Goal: Check status: Check status

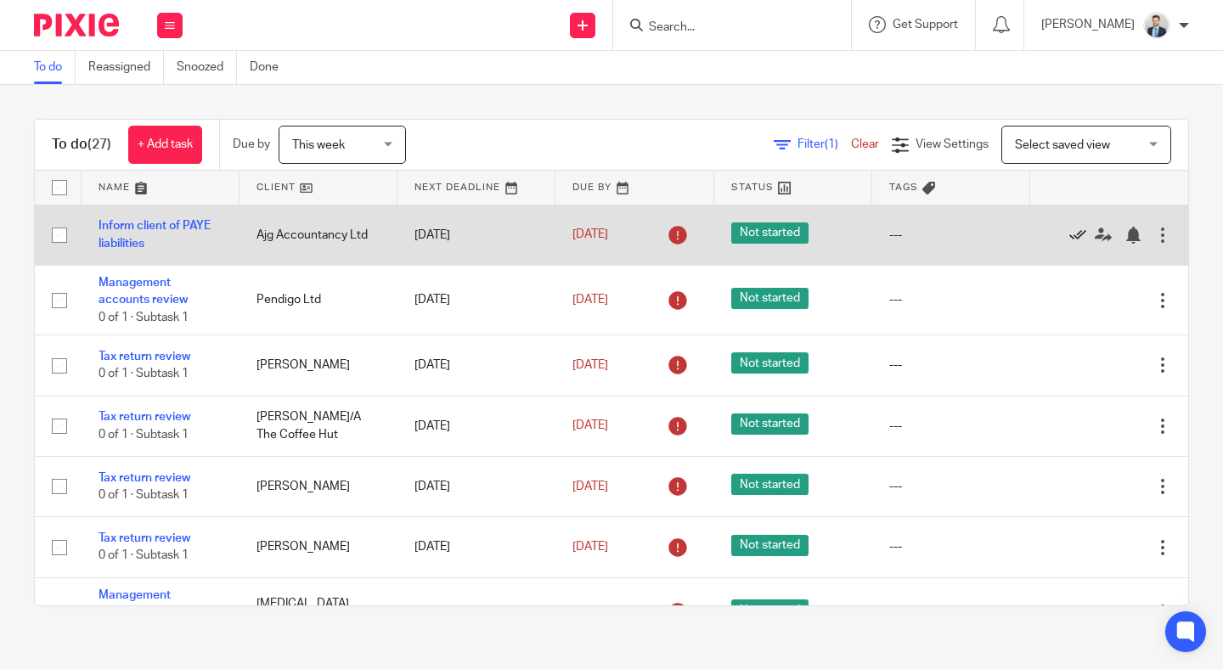
click at [1077, 230] on icon at bounding box center [1077, 235] width 17 height 17
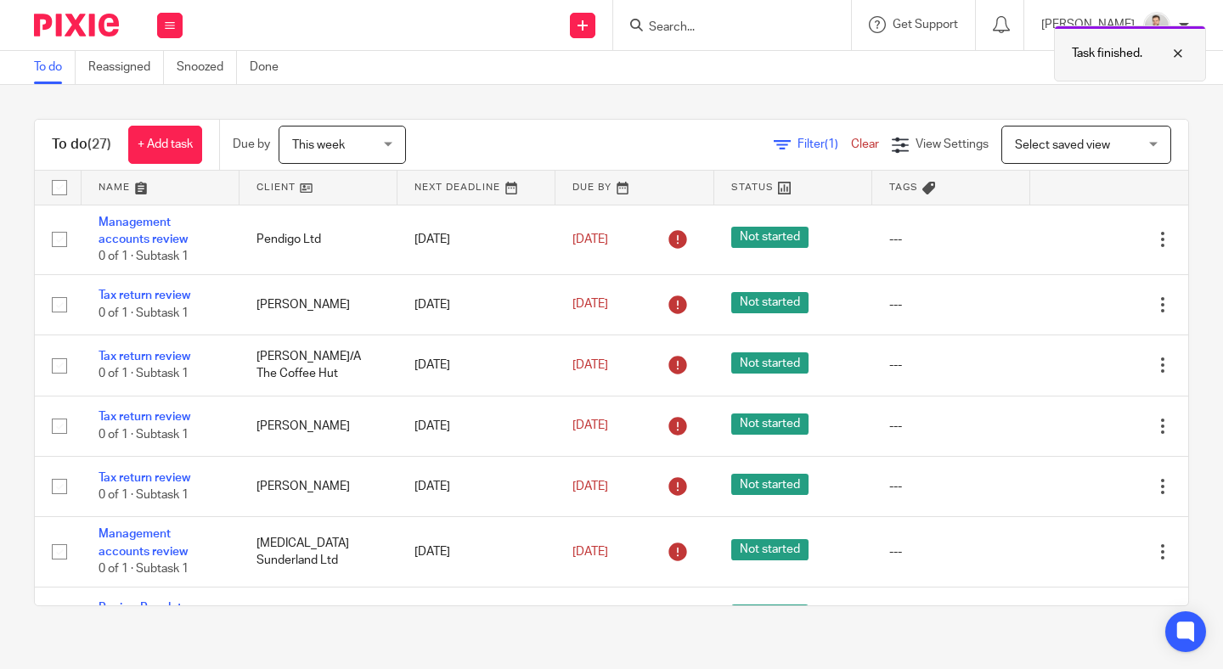
click at [1177, 50] on div at bounding box center [1165, 53] width 46 height 20
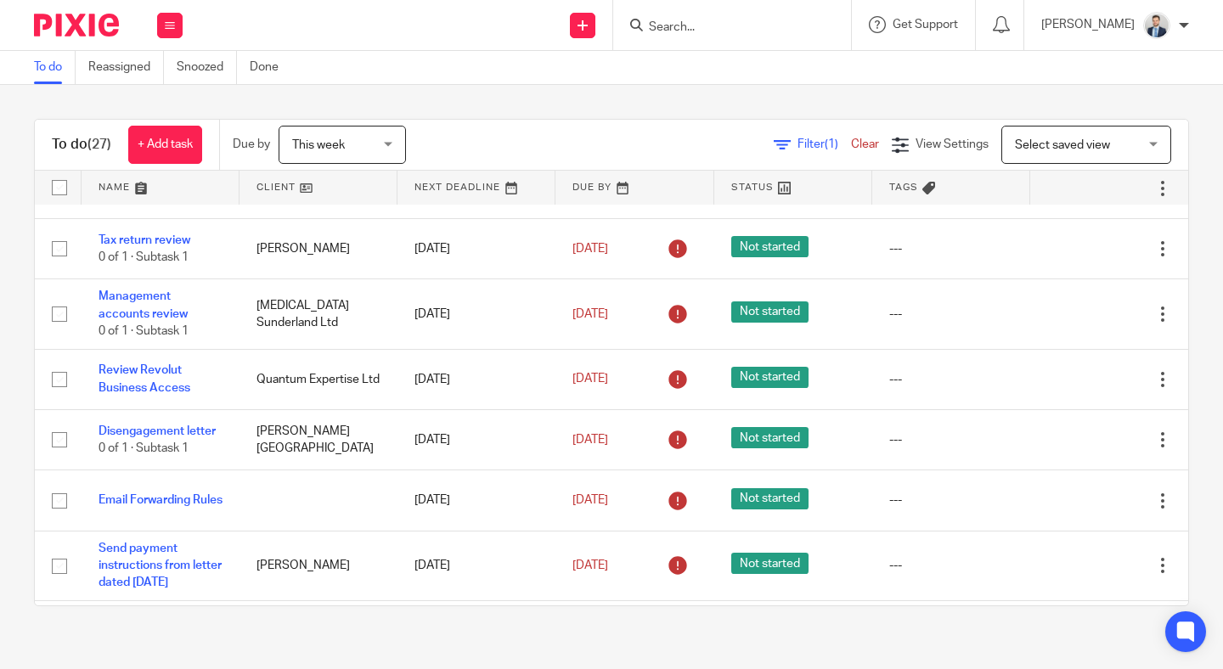
scroll to position [239, 0]
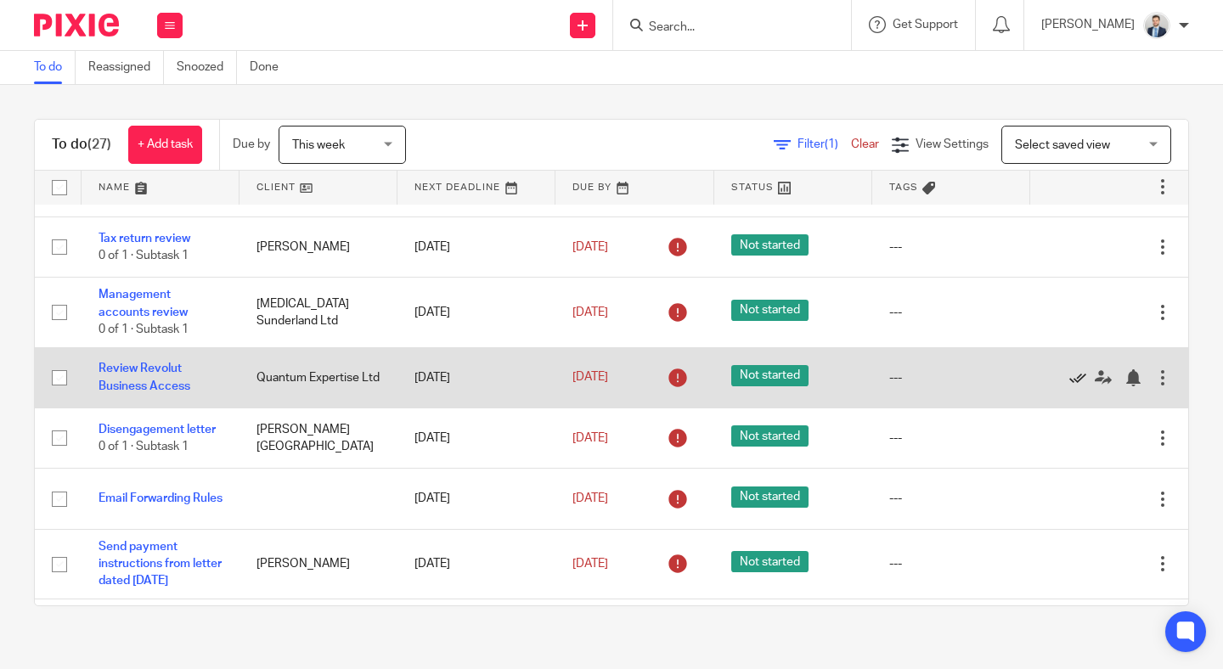
click at [1079, 381] on icon at bounding box center [1077, 377] width 17 height 17
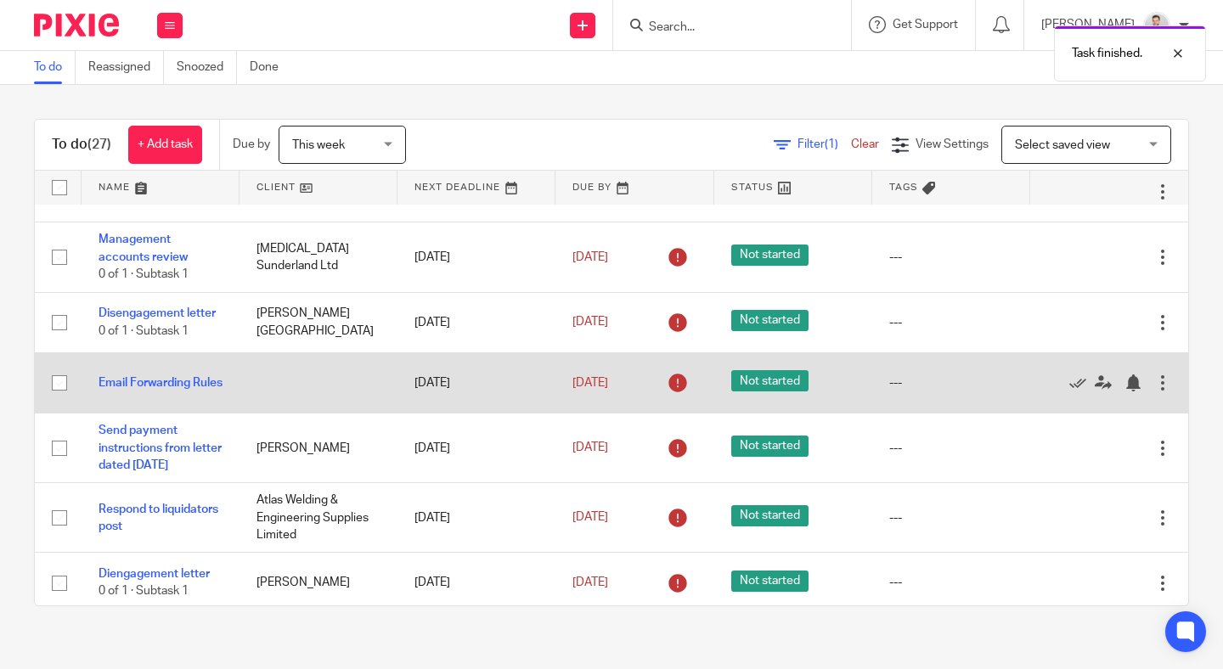
scroll to position [302, 0]
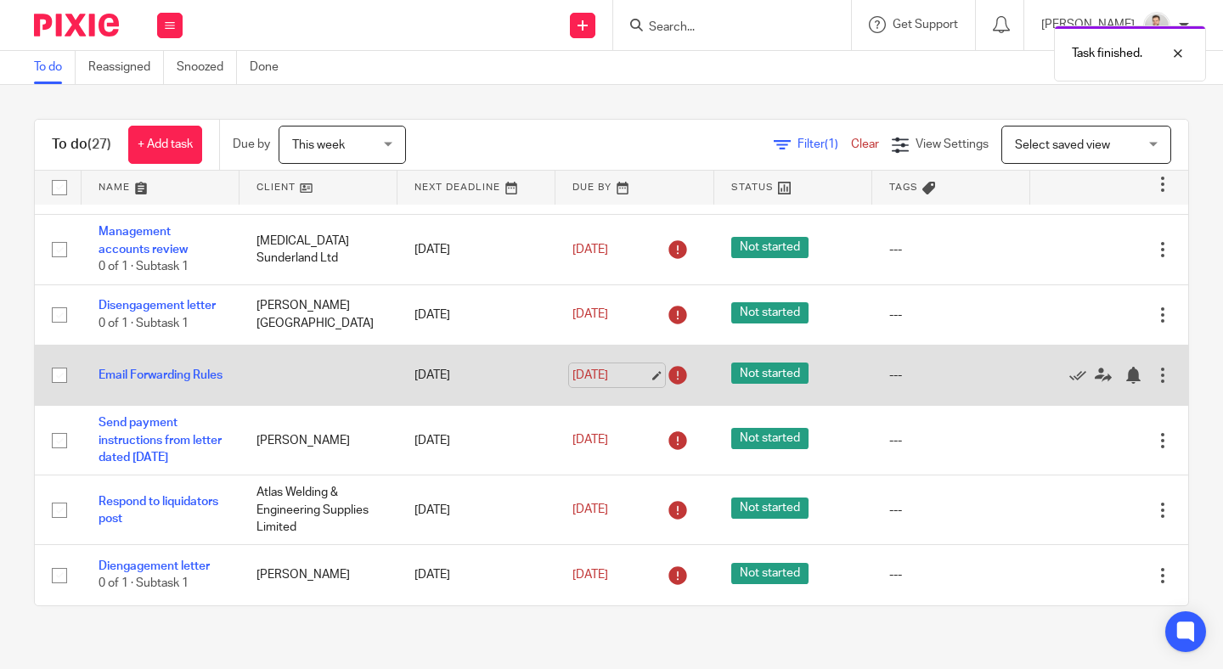
click at [623, 372] on link "[DATE]" at bounding box center [610, 376] width 76 height 18
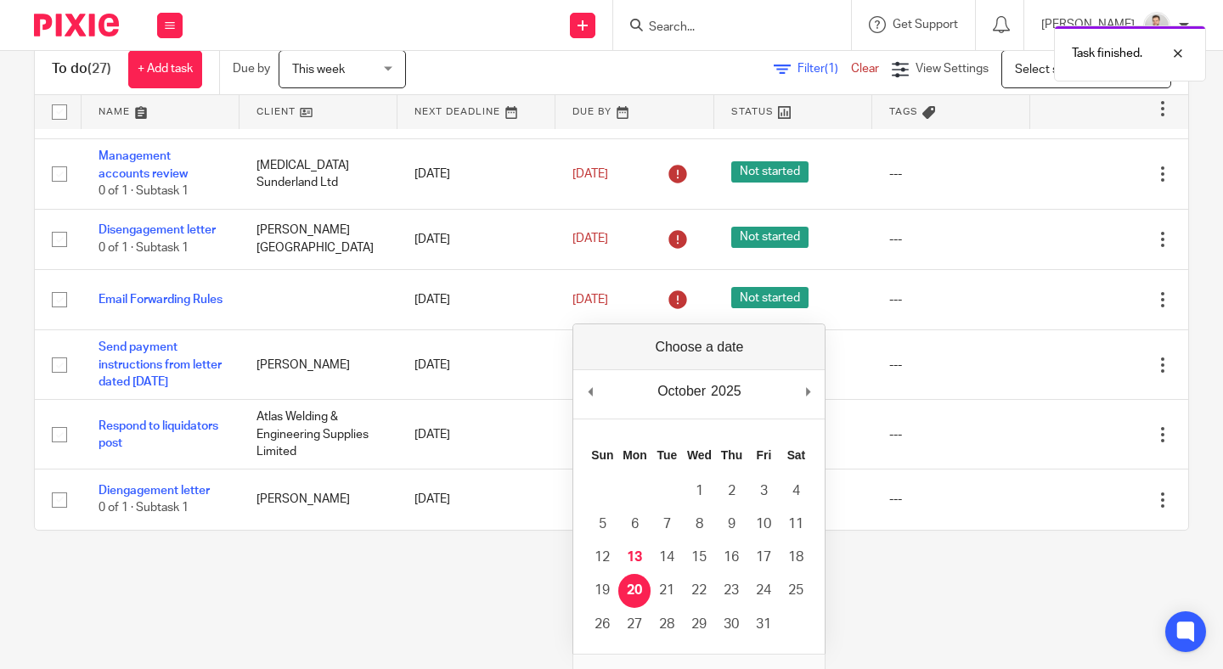
scroll to position [0, 0]
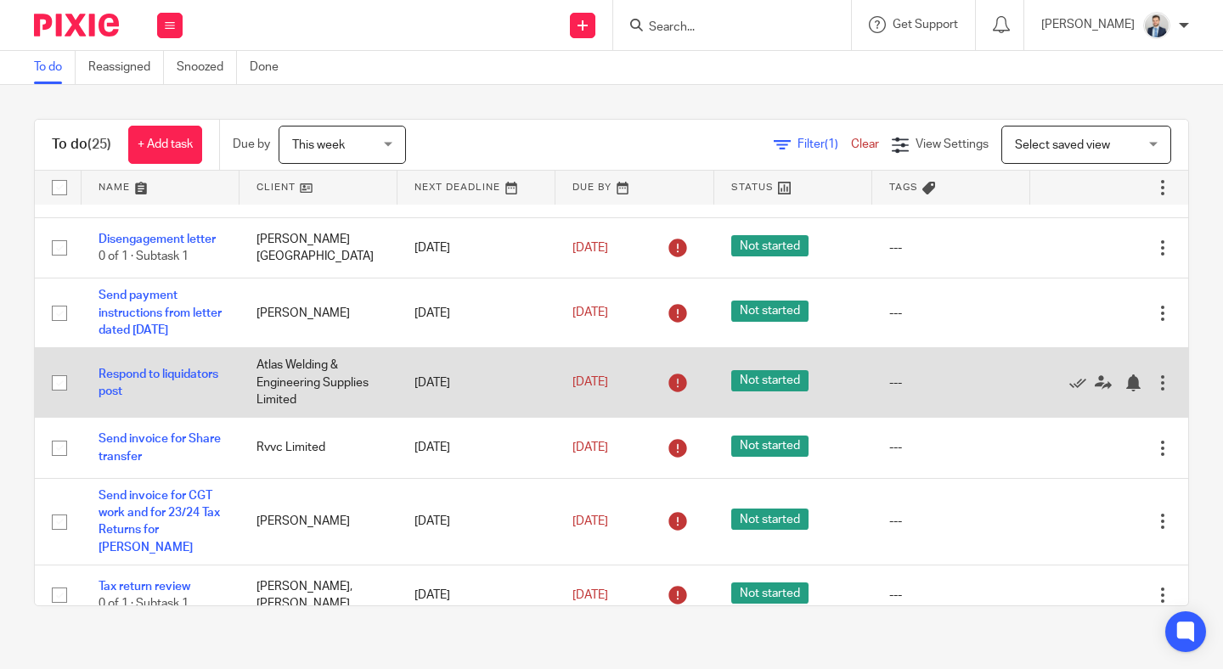
scroll to position [427, 0]
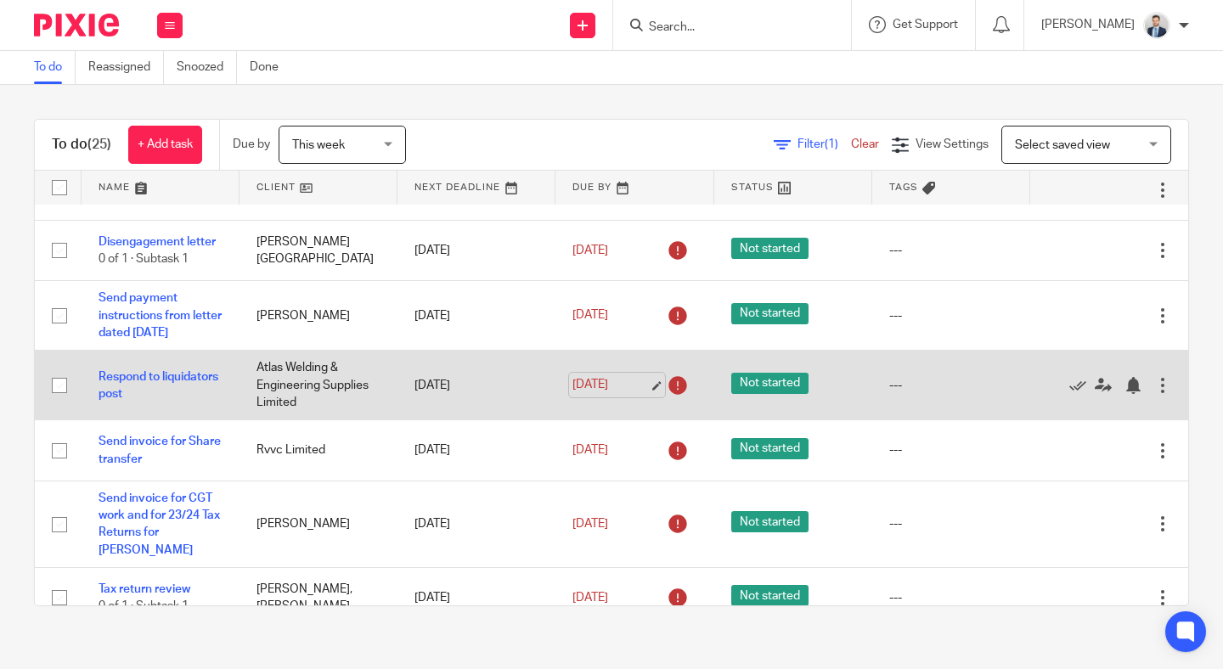
click at [600, 386] on link "[DATE]" at bounding box center [610, 385] width 76 height 18
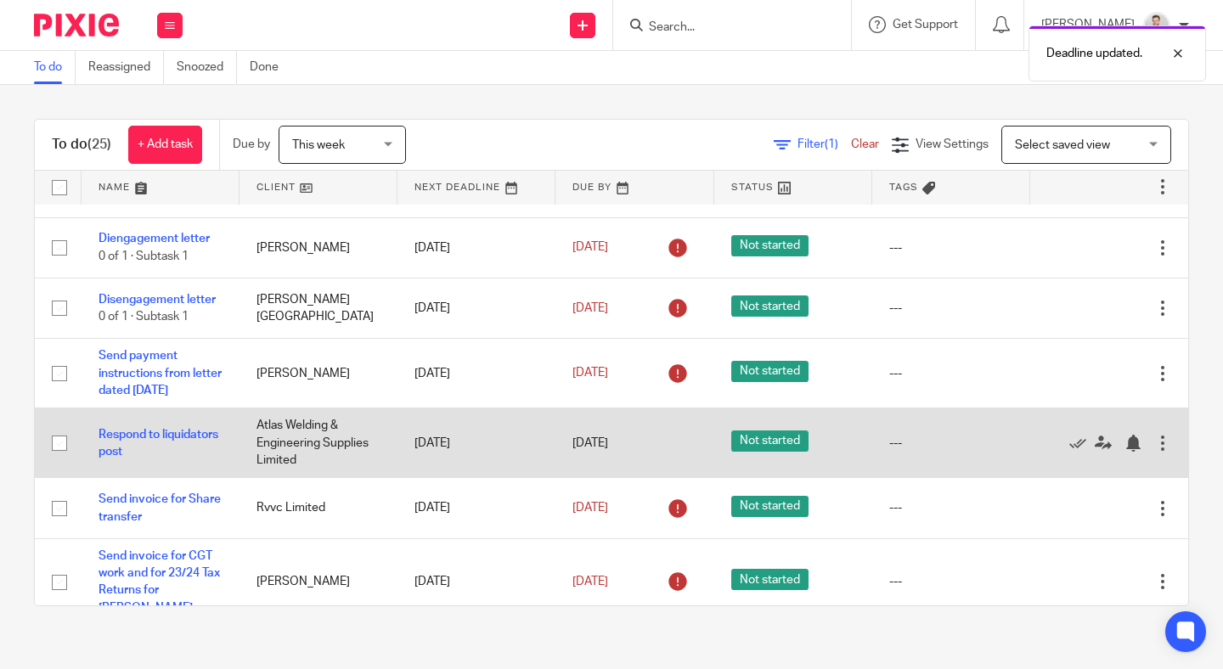
scroll to position [0, 0]
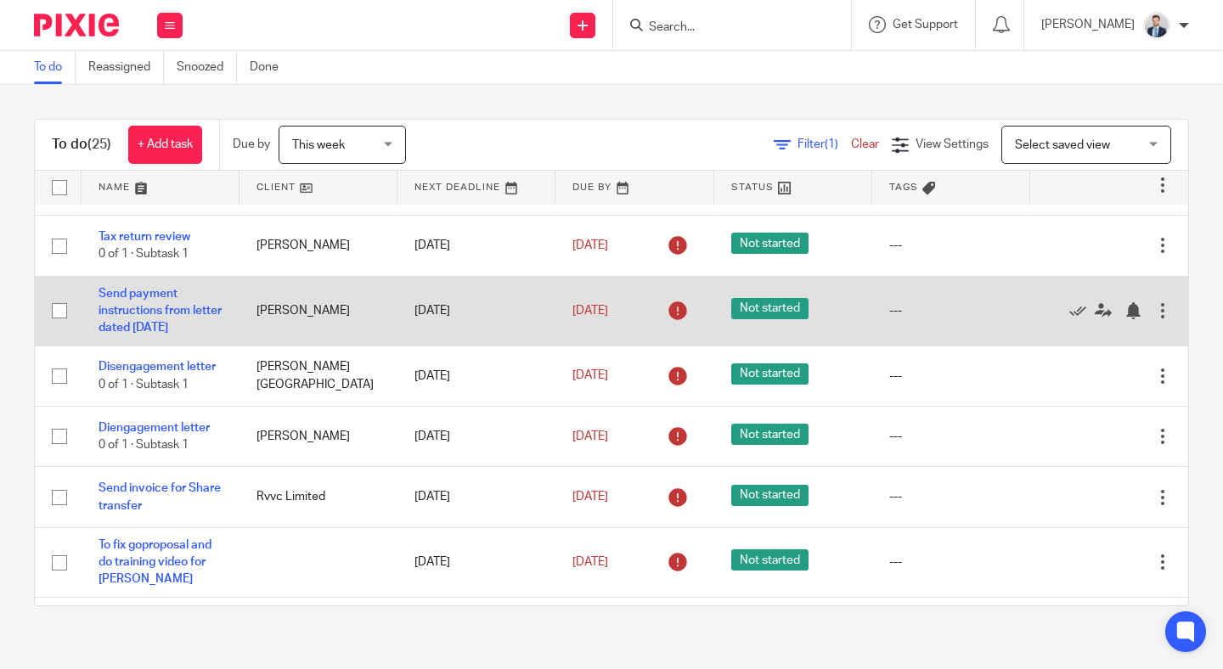
scroll to position [313, 0]
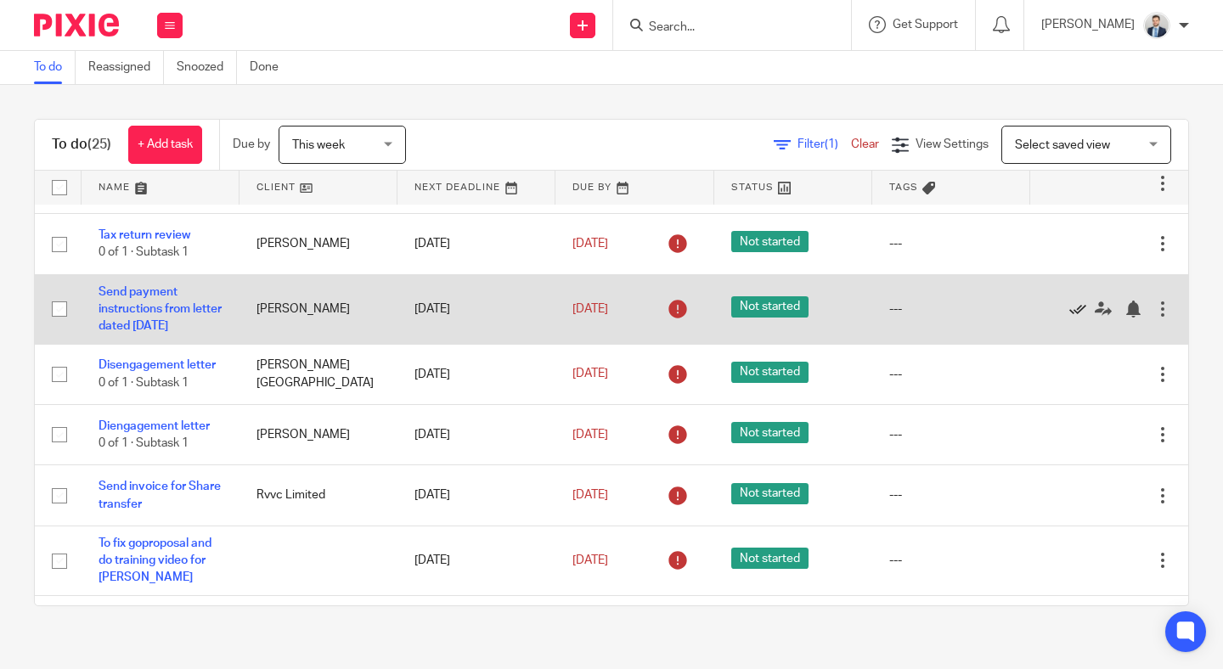
click at [1079, 309] on icon at bounding box center [1077, 309] width 17 height 17
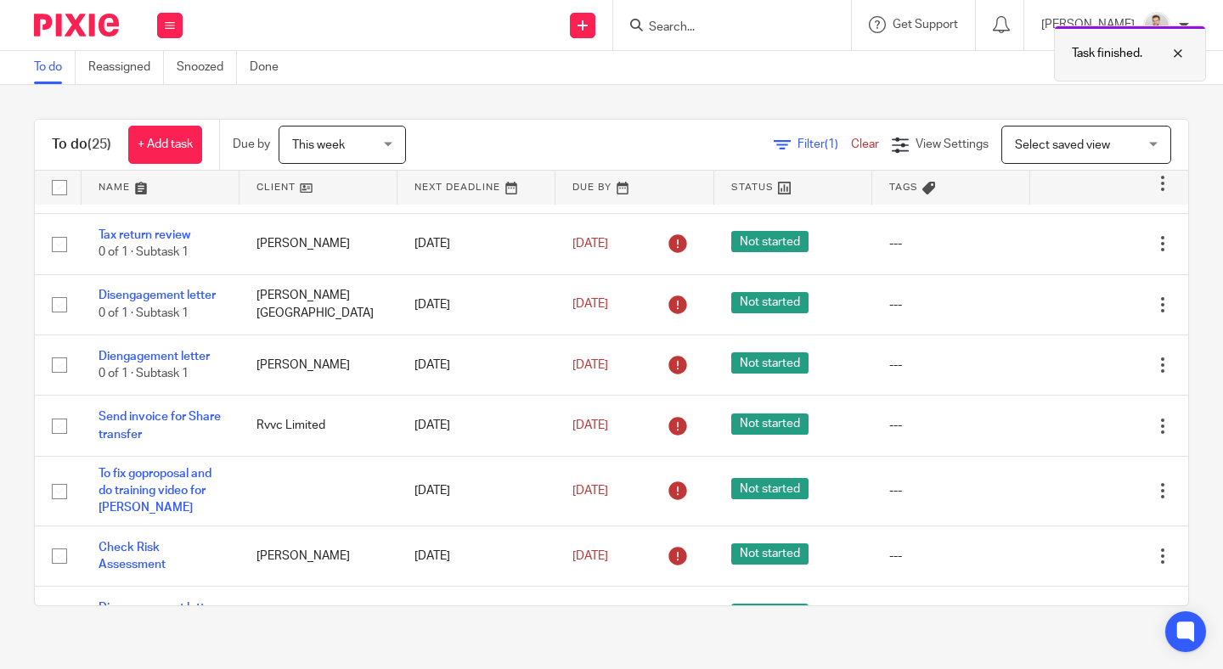
click at [1168, 47] on div at bounding box center [1165, 53] width 46 height 20
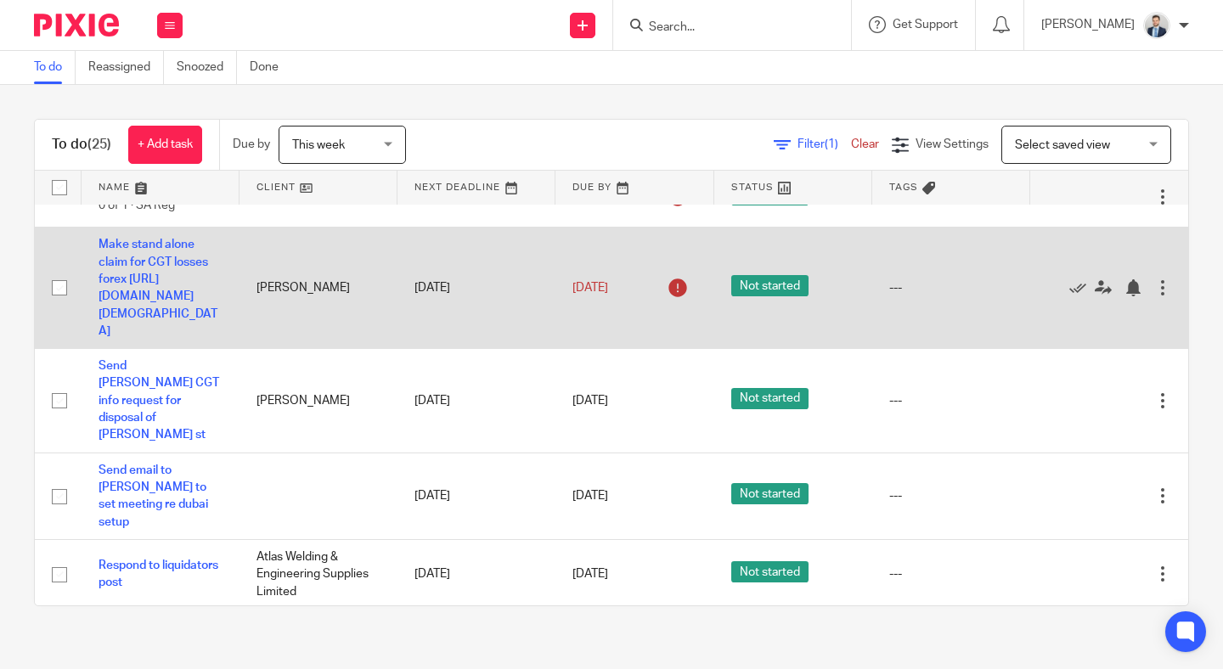
scroll to position [1050, 0]
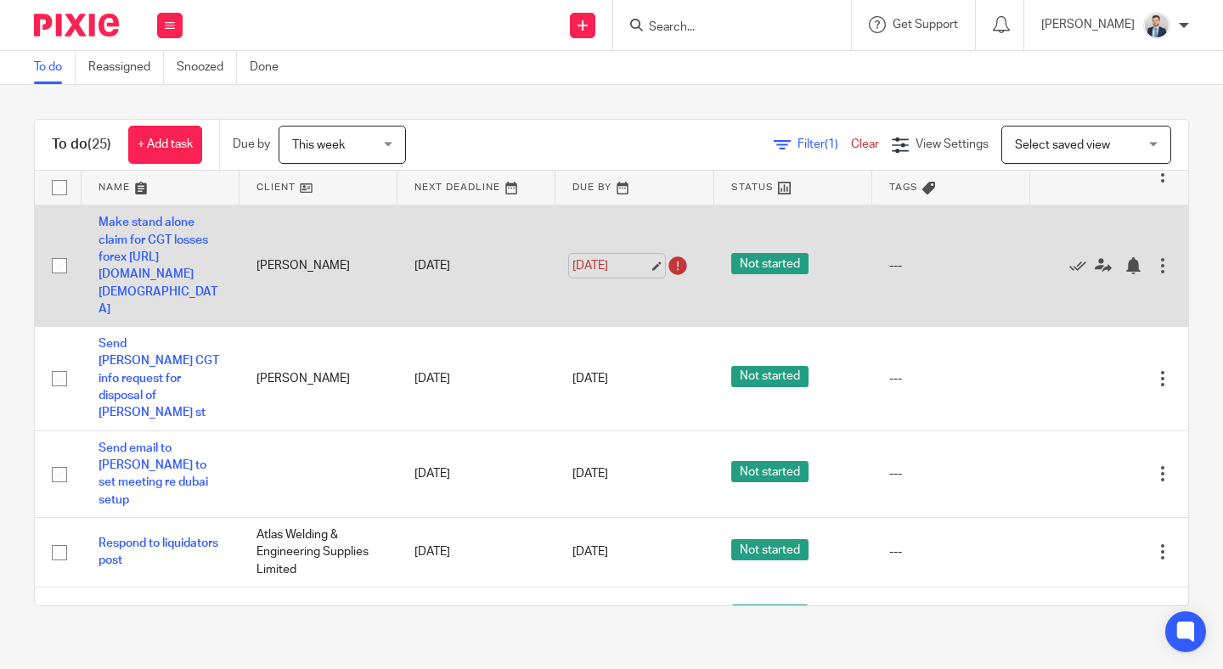
click at [596, 275] on link "[DATE]" at bounding box center [610, 266] width 76 height 18
